Goal: Transaction & Acquisition: Purchase product/service

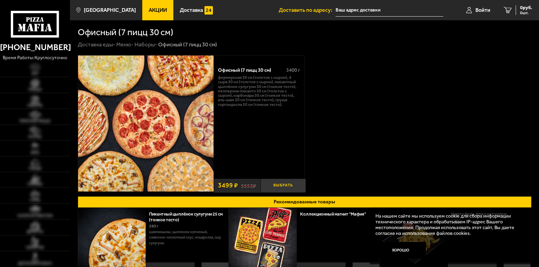
click at [287, 186] on button "Выбрать" at bounding box center [283, 185] width 45 height 14
